Goal: Information Seeking & Learning: Learn about a topic

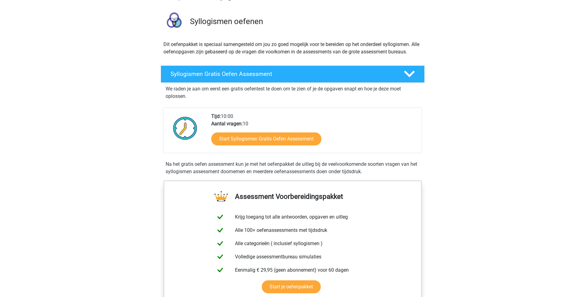
scroll to position [93, 0]
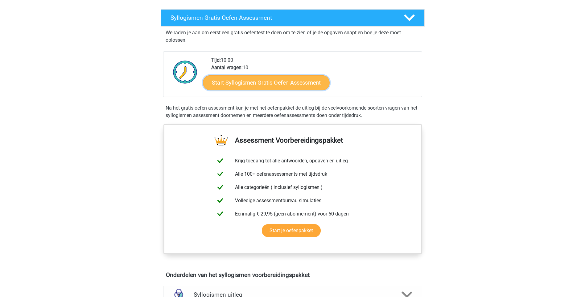
click at [301, 80] on link "Start Syllogismen Gratis Oefen Assessment" at bounding box center [266, 82] width 127 height 15
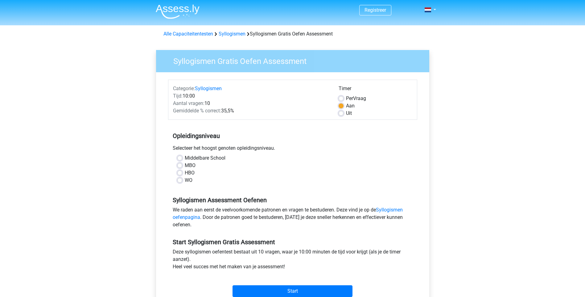
scroll to position [31, 0]
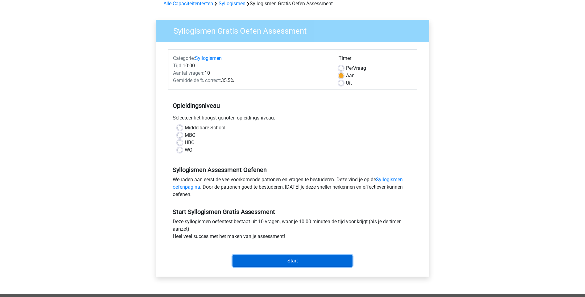
click at [275, 262] on input "Start" at bounding box center [292, 261] width 120 height 12
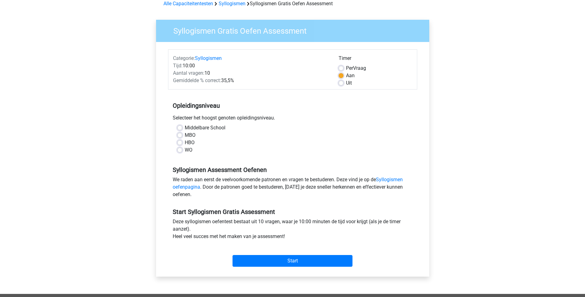
click at [187, 126] on label "Middelbare School" at bounding box center [205, 127] width 41 height 7
click at [182, 126] on input "Middelbare School" at bounding box center [179, 127] width 5 height 6
radio input "true"
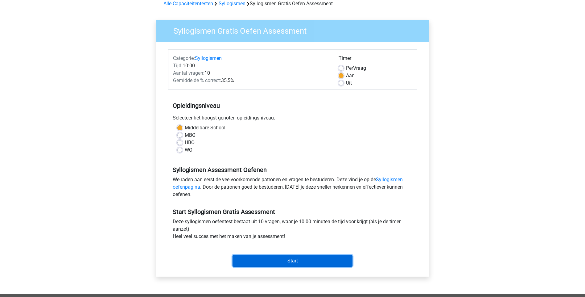
click at [296, 261] on input "Start" at bounding box center [292, 261] width 120 height 12
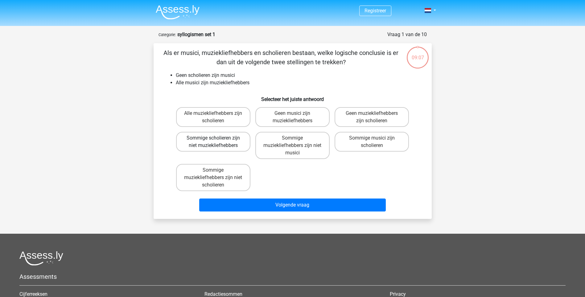
click at [226, 144] on label "Sommige scholieren zijn niet muziekliefhebbers" at bounding box center [213, 142] width 74 height 20
click at [217, 142] on input "Sommige scholieren zijn niet muziekliefhebbers" at bounding box center [215, 140] width 4 height 4
radio input "true"
click at [305, 149] on label "Sommige muziekliefhebbers zijn niet musici" at bounding box center [292, 145] width 74 height 27
click at [296, 142] on input "Sommige muziekliefhebbers zijn niet musici" at bounding box center [294, 140] width 4 height 4
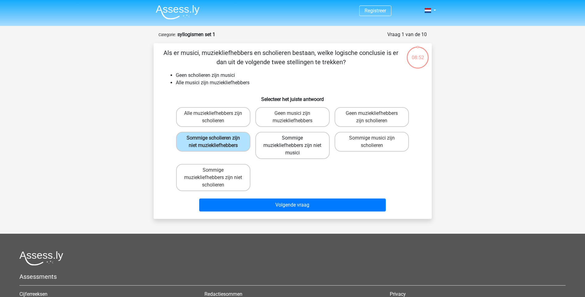
radio input "true"
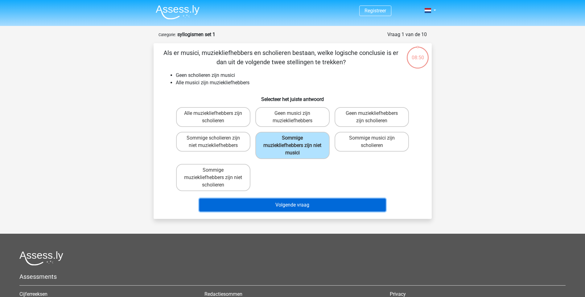
click at [311, 203] on button "Volgende vraag" at bounding box center [292, 204] width 187 height 13
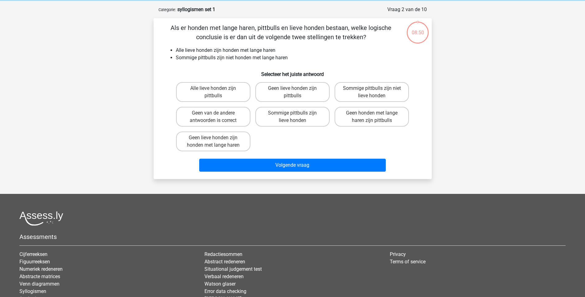
scroll to position [31, 0]
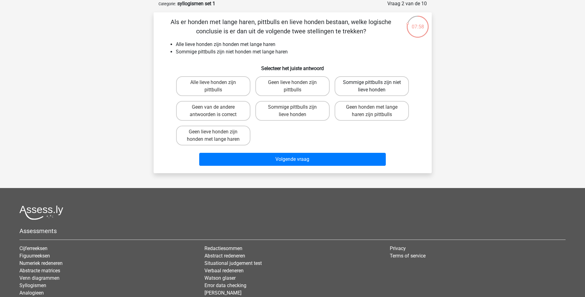
click at [361, 91] on label "Sommige pittbulls zijn niet lieve honden" at bounding box center [372, 86] width 74 height 20
click at [372, 86] on input "Sommige pittbulls zijn niet lieve honden" at bounding box center [374, 84] width 4 height 4
radio input "true"
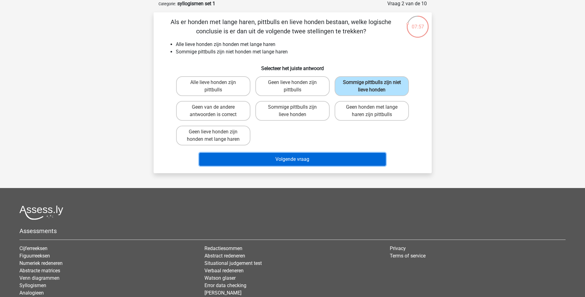
click at [318, 157] on button "Volgende vraag" at bounding box center [292, 159] width 187 height 13
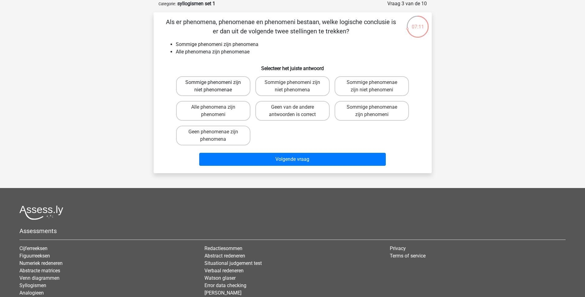
click at [228, 92] on label "Sommige phenomeni zijn niet phenomenae" at bounding box center [213, 86] width 74 height 20
click at [217, 86] on input "Sommige phenomeni zijn niet phenomenae" at bounding box center [215, 84] width 4 height 4
radio input "true"
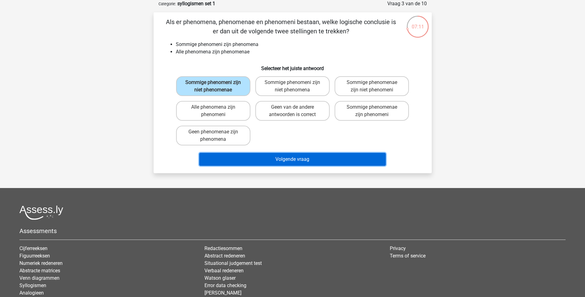
click at [288, 158] on button "Volgende vraag" at bounding box center [292, 159] width 187 height 13
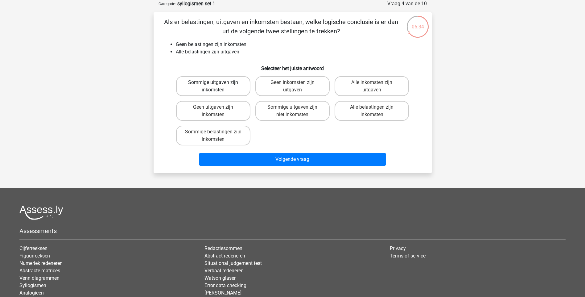
click at [224, 83] on label "Sommige uitgaven zijn inkomsten" at bounding box center [213, 86] width 74 height 20
click at [217, 83] on input "Sommige uitgaven zijn inkomsten" at bounding box center [215, 84] width 4 height 4
radio input "true"
click at [282, 114] on label "Sommige uitgaven zijn niet inkomsten" at bounding box center [292, 111] width 74 height 20
click at [292, 111] on input "Sommige uitgaven zijn niet inkomsten" at bounding box center [294, 109] width 4 height 4
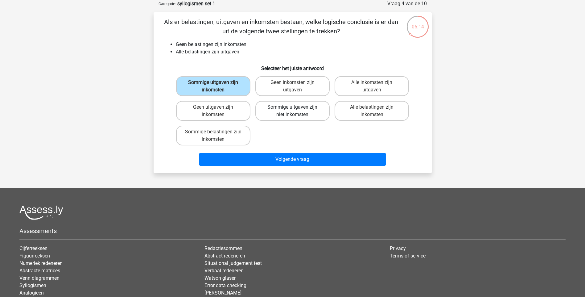
radio input "true"
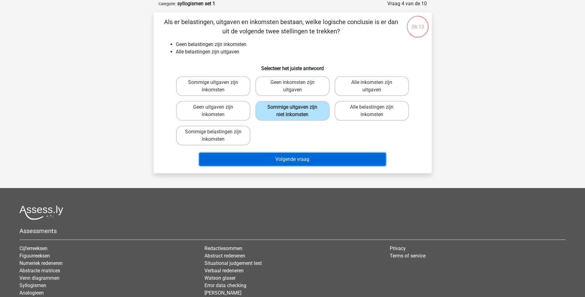
click at [278, 162] on button "Volgende vraag" at bounding box center [292, 159] width 187 height 13
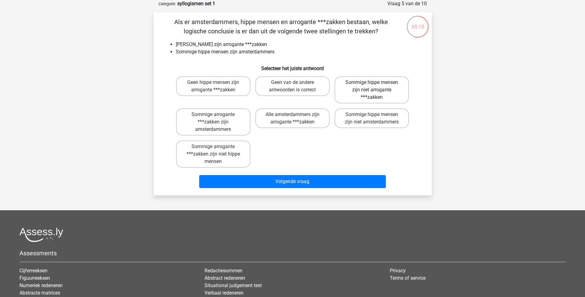
click at [373, 96] on label "Sommige hippe mensen zijn niet arrogante ***zakken" at bounding box center [372, 89] width 74 height 27
click at [373, 86] on input "Sommige hippe mensen zijn niet arrogante ***zakken" at bounding box center [374, 84] width 4 height 4
radio input "true"
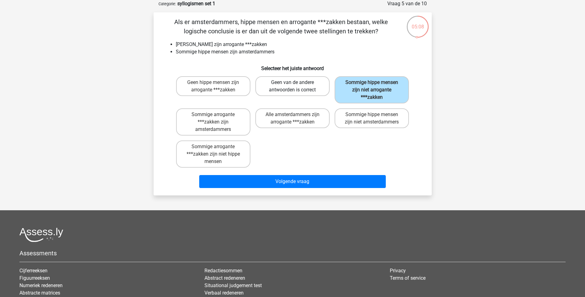
click at [295, 88] on label "Geen van de andere antwoorden is correct" at bounding box center [292, 86] width 74 height 20
click at [295, 86] on input "Geen van de andere antwoorden is correct" at bounding box center [294, 84] width 4 height 4
radio input "true"
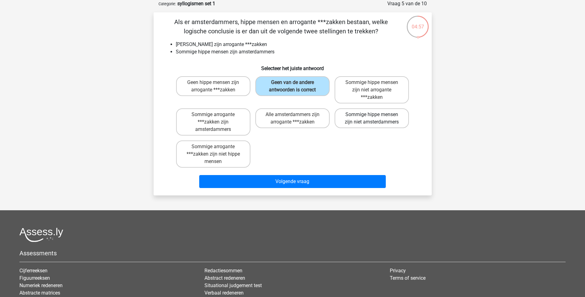
click at [360, 121] on label "Sommige hippe mensen zijn niet amsterdammers" at bounding box center [372, 118] width 74 height 20
click at [372, 118] on input "Sommige hippe mensen zijn niet amsterdammers" at bounding box center [374, 116] width 4 height 4
radio input "true"
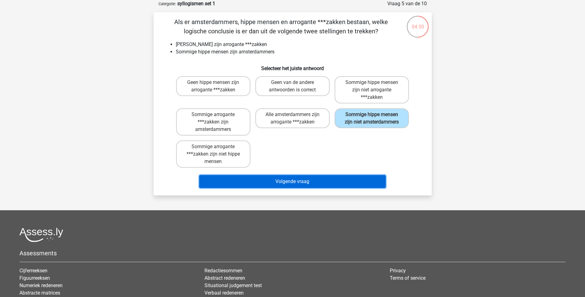
click at [303, 183] on button "Volgende vraag" at bounding box center [292, 181] width 187 height 13
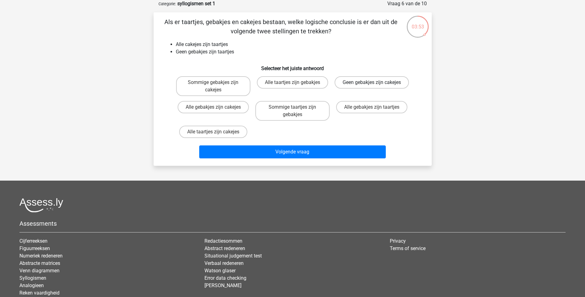
click at [380, 88] on label "Geen gebakjes zijn cakejes" at bounding box center [372, 82] width 74 height 12
click at [376, 86] on input "Geen gebakjes zijn cakejes" at bounding box center [374, 84] width 4 height 4
radio input "true"
click at [335, 159] on div "Volgende vraag" at bounding box center [293, 152] width 238 height 15
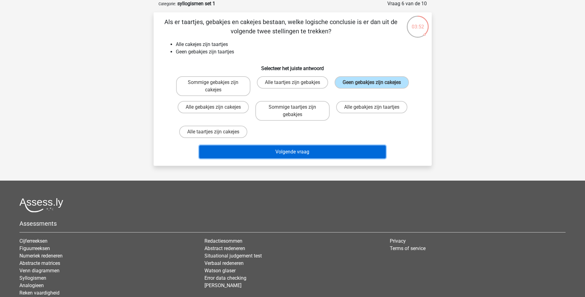
click at [334, 153] on button "Volgende vraag" at bounding box center [292, 151] width 187 height 13
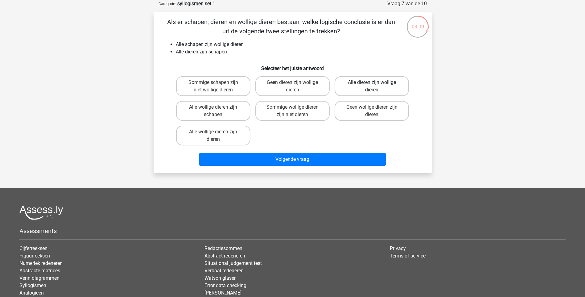
click at [357, 86] on label "Alle dieren zijn wollige dieren" at bounding box center [372, 86] width 74 height 20
click at [372, 86] on input "Alle dieren zijn wollige dieren" at bounding box center [374, 84] width 4 height 4
radio input "true"
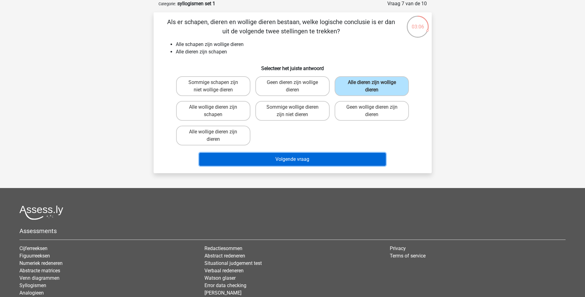
click at [315, 160] on button "Volgende vraag" at bounding box center [292, 159] width 187 height 13
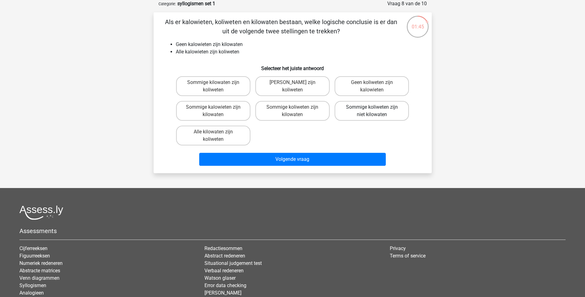
click at [356, 108] on label "Sommige koliweten zijn niet kilowaten" at bounding box center [372, 111] width 74 height 20
click at [372, 108] on input "Sommige koliweten zijn niet kilowaten" at bounding box center [374, 109] width 4 height 4
radio input "true"
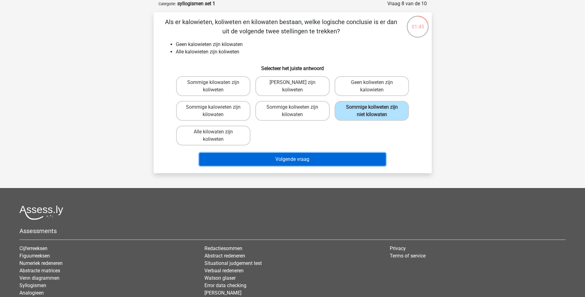
click at [317, 160] on button "Volgende vraag" at bounding box center [292, 159] width 187 height 13
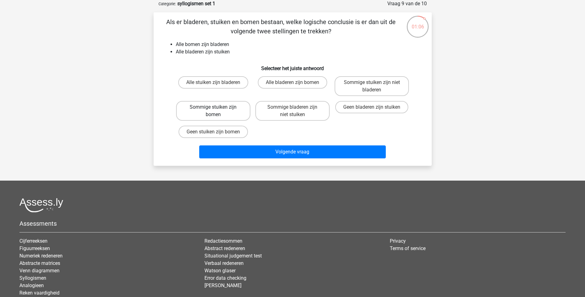
click at [211, 112] on label "Sommige stuiken zijn bomen" at bounding box center [213, 111] width 74 height 20
click at [213, 111] on input "Sommige stuiken zijn bomen" at bounding box center [215, 109] width 4 height 4
radio input "true"
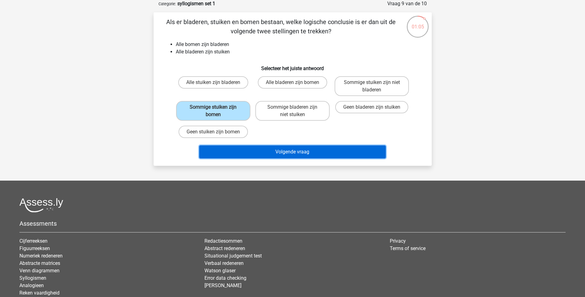
click at [294, 153] on button "Volgende vraag" at bounding box center [292, 151] width 187 height 13
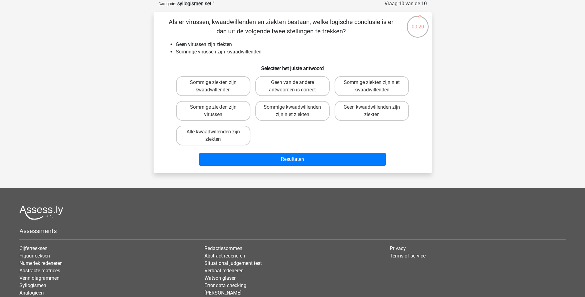
click at [296, 84] on input "Geen van de andere antwoorden is correct" at bounding box center [294, 84] width 4 height 4
radio input "true"
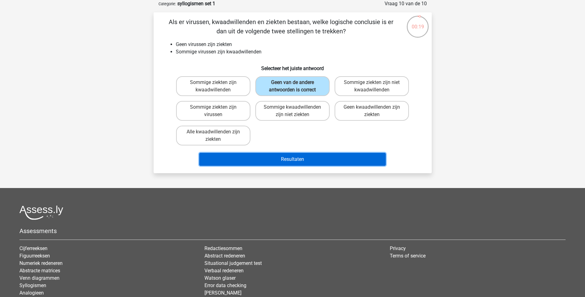
click at [293, 158] on button "Resultaten" at bounding box center [292, 159] width 187 height 13
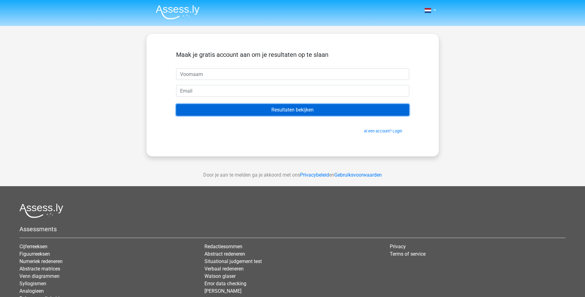
click at [293, 112] on input "Resultaten bekijken" at bounding box center [292, 110] width 233 height 12
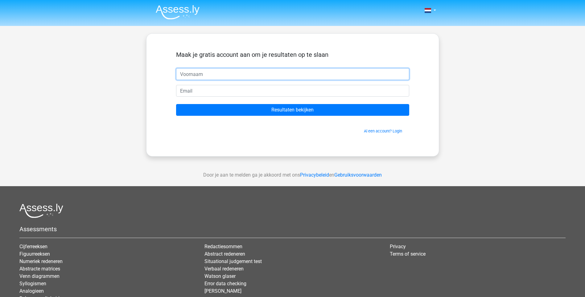
click at [203, 76] on input "text" at bounding box center [292, 74] width 233 height 12
type input "'nik"
click at [176, 104] on input "Resultaten bekijken" at bounding box center [292, 110] width 233 height 12
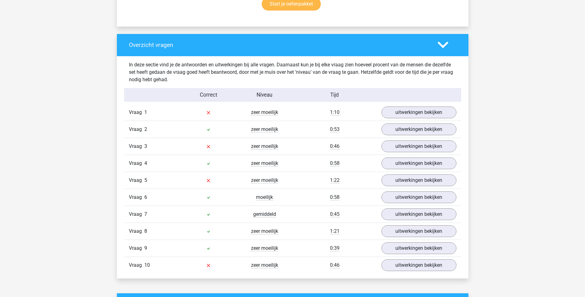
scroll to position [432, 0]
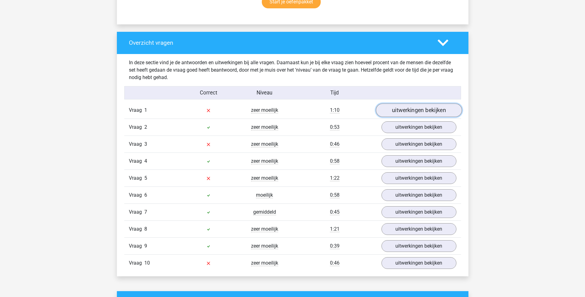
click at [424, 111] on link "uitwerkingen bekijken" at bounding box center [419, 110] width 86 height 14
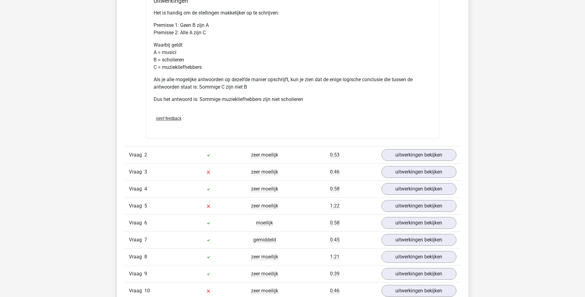
scroll to position [678, 0]
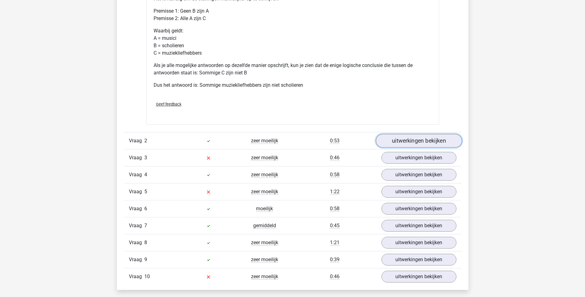
click at [421, 143] on link "uitwerkingen bekijken" at bounding box center [419, 141] width 86 height 14
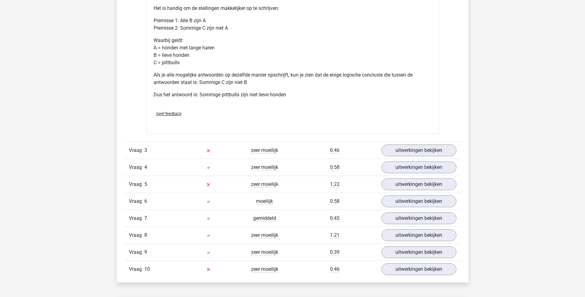
scroll to position [956, 0]
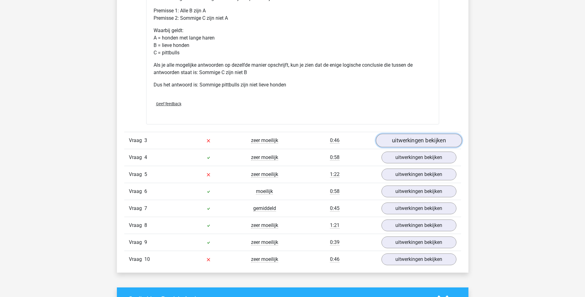
click at [399, 139] on link "uitwerkingen bekijken" at bounding box center [419, 141] width 86 height 14
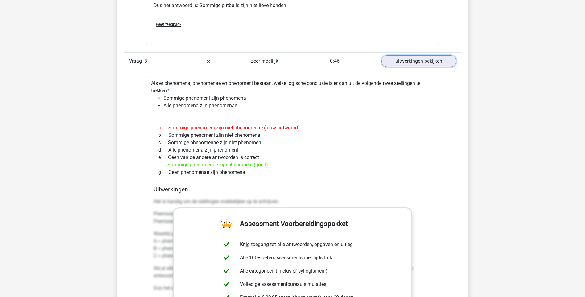
scroll to position [1110, 0]
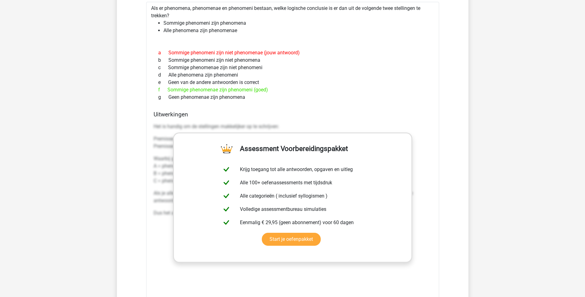
click at [518, 162] on div "Kies premium 'nik sdfs@fe.com" at bounding box center [292, 7] width 585 height 2235
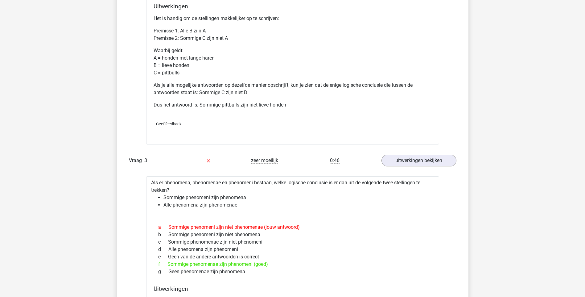
scroll to position [925, 0]
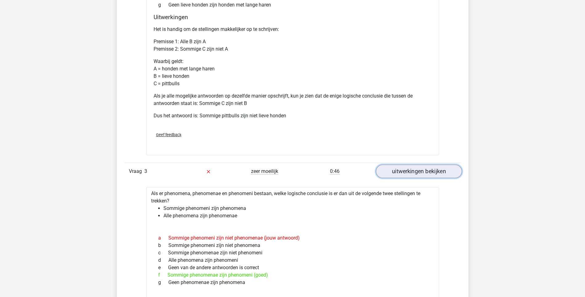
click at [415, 171] on link "uitwerkingen bekijken" at bounding box center [419, 171] width 86 height 14
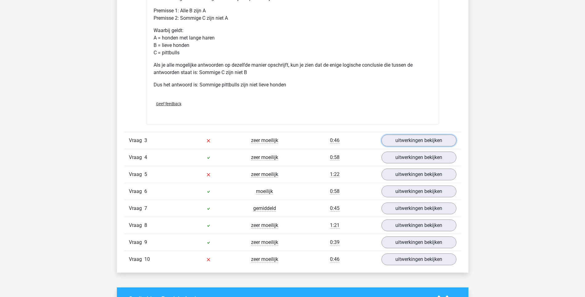
scroll to position [1018, 0]
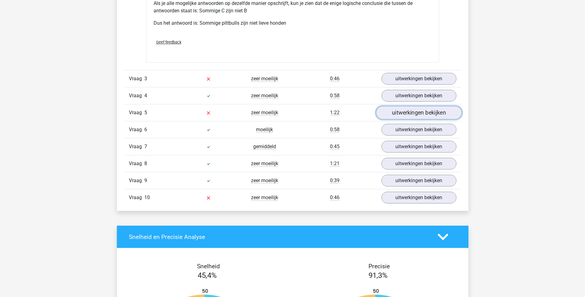
click at [413, 114] on link "uitwerkingen bekijken" at bounding box center [419, 113] width 86 height 14
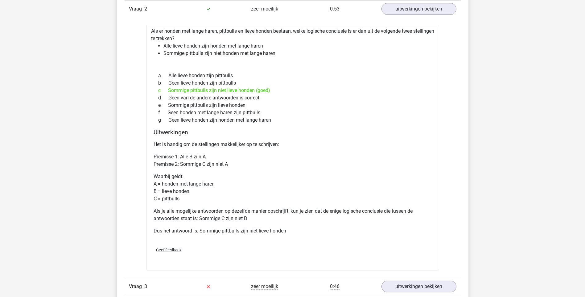
scroll to position [709, 0]
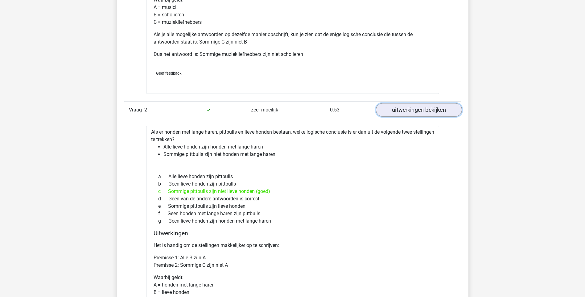
click at [428, 110] on link "uitwerkingen bekijken" at bounding box center [419, 110] width 86 height 14
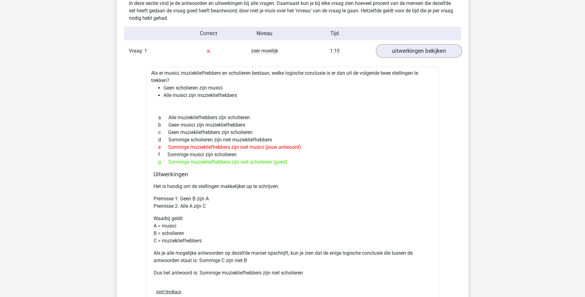
scroll to position [401, 0]
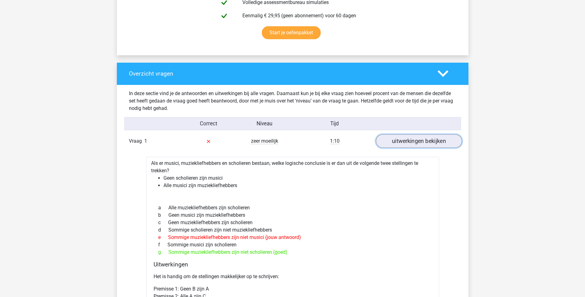
click at [415, 141] on link "uitwerkingen bekijken" at bounding box center [419, 141] width 86 height 14
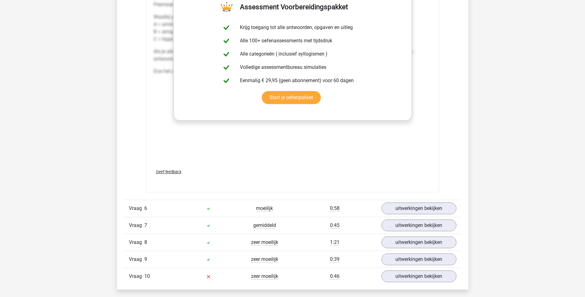
scroll to position [833, 0]
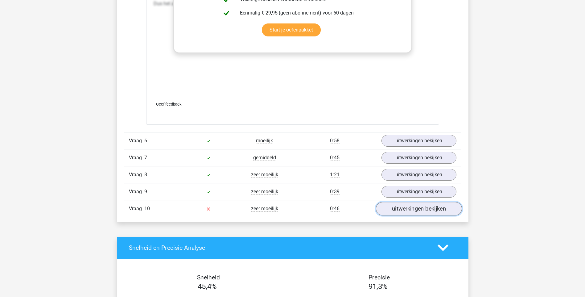
click at [409, 205] on link "uitwerkingen bekijken" at bounding box center [419, 209] width 86 height 14
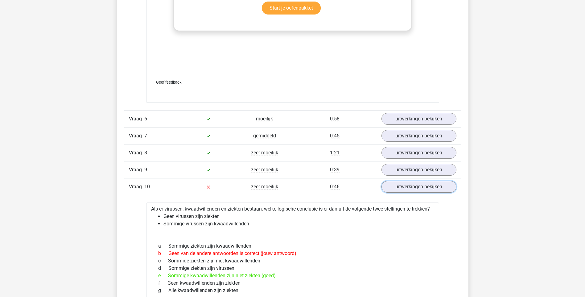
scroll to position [802, 0]
